Goal: Find contact information: Find contact information

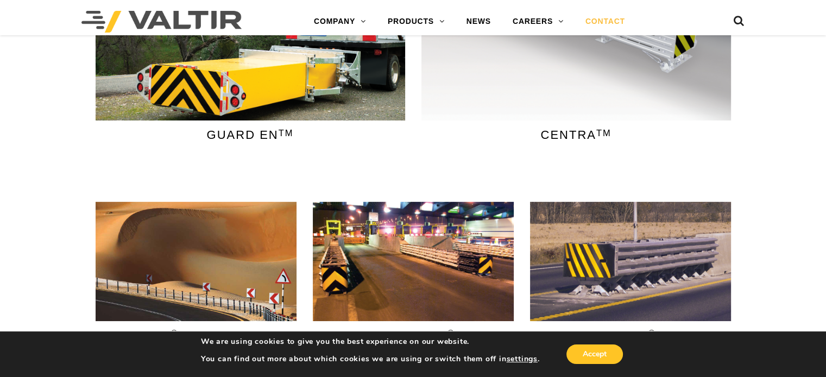
scroll to position [380, 0]
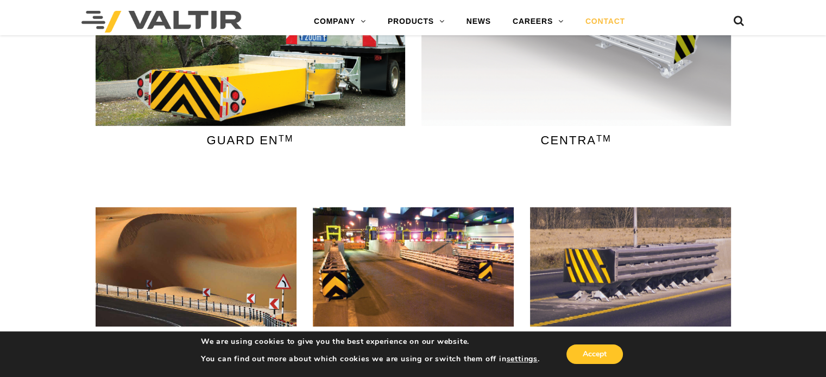
click at [612, 21] on link "CONTACT" at bounding box center [604, 22] width 61 height 22
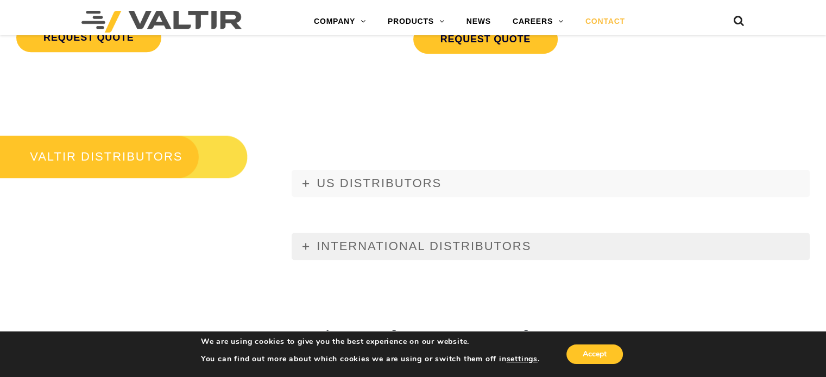
scroll to position [1194, 0]
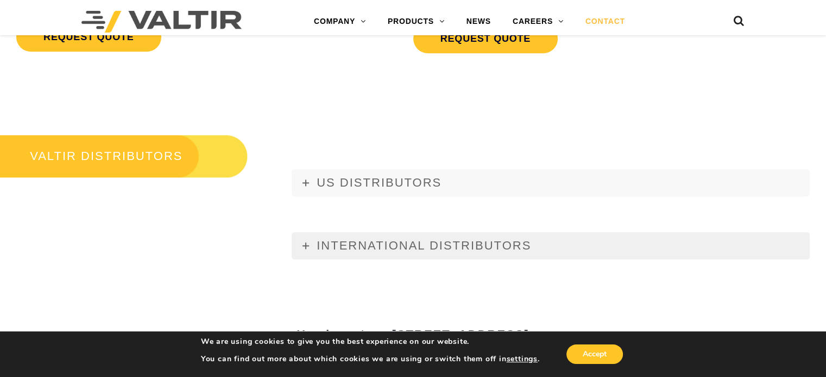
click at [427, 248] on span "INTERNATIONAL DISTRIBUTORS" at bounding box center [424, 246] width 214 height 14
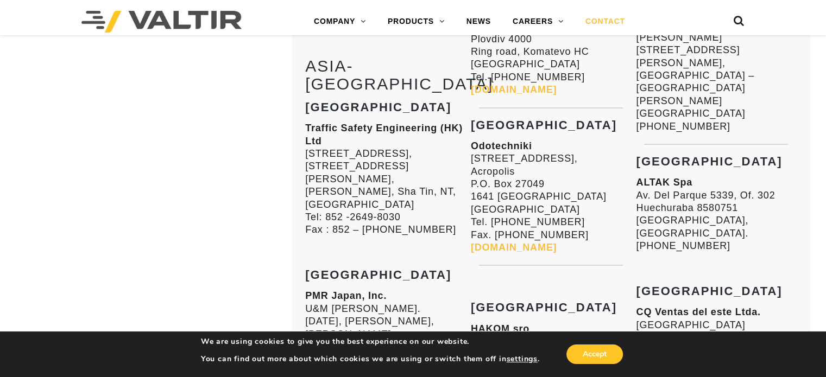
scroll to position [1737, 0]
